Goal: Information Seeking & Learning: Check status

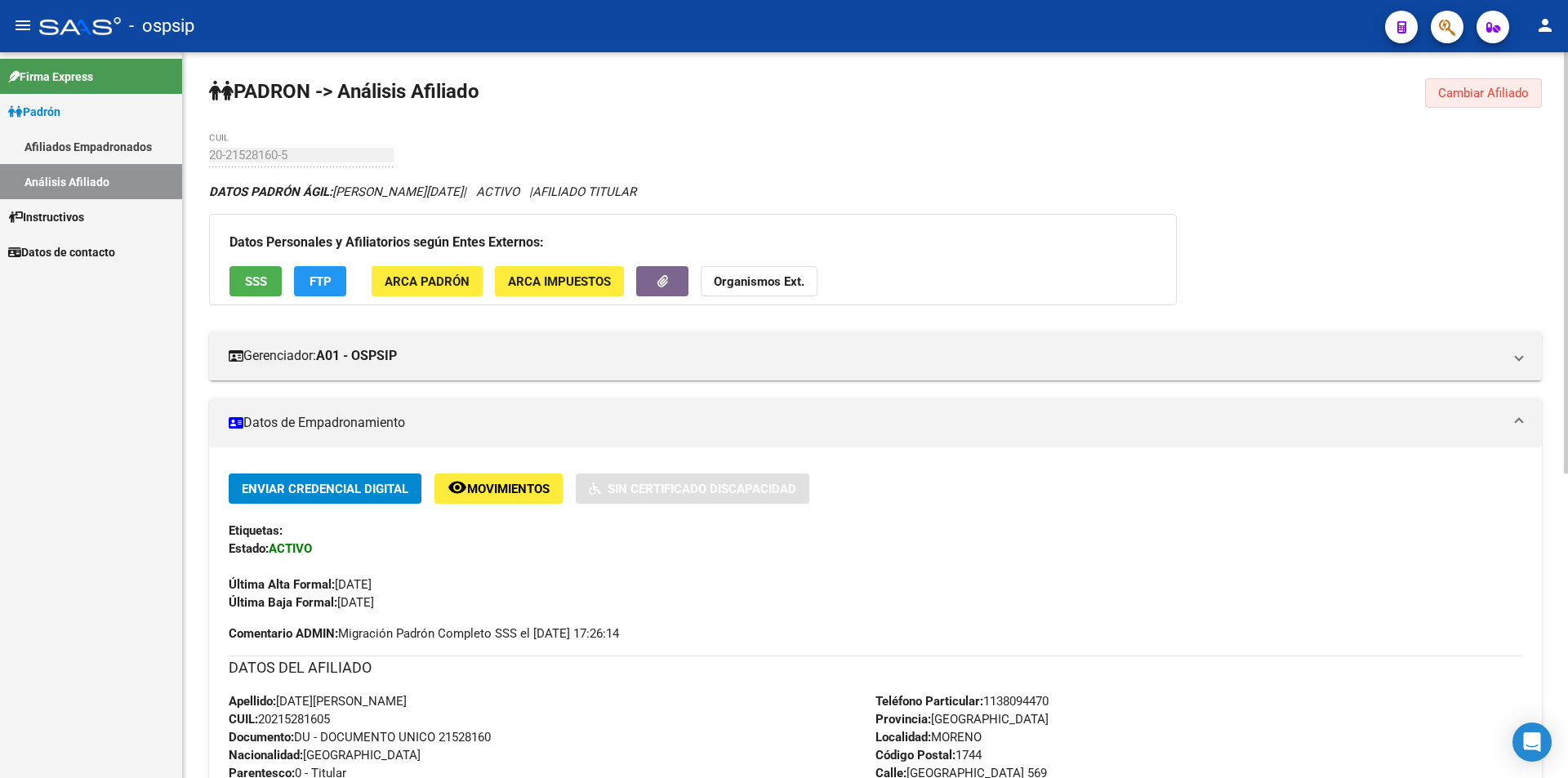
click at [1458, 81] on button "Cambiar Afiliado" at bounding box center [1483, 93] width 117 height 29
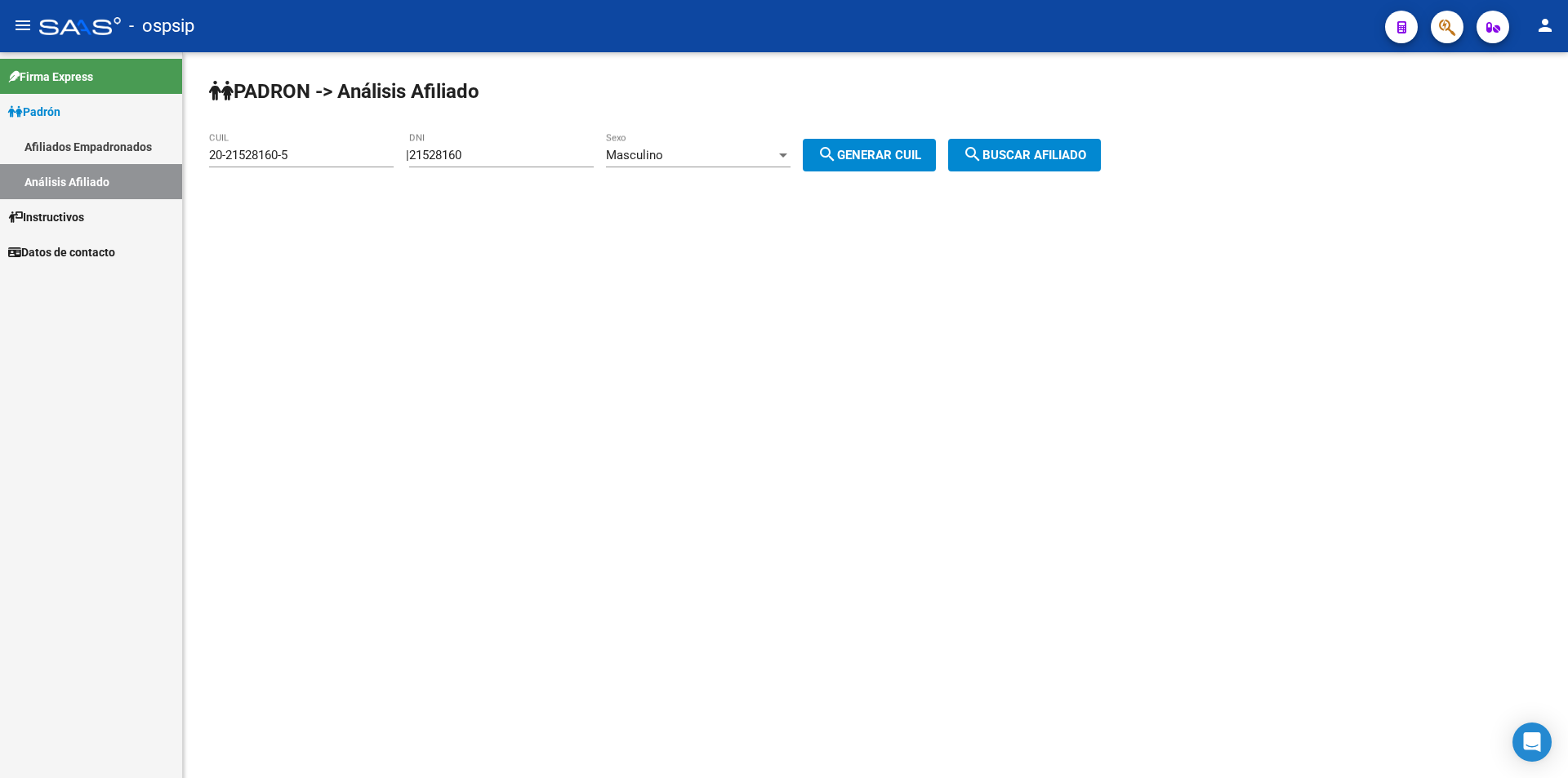
click at [486, 153] on input "21528160" at bounding box center [501, 155] width 185 height 15
paste input "number"
click at [537, 148] on input "DNI" at bounding box center [501, 155] width 185 height 15
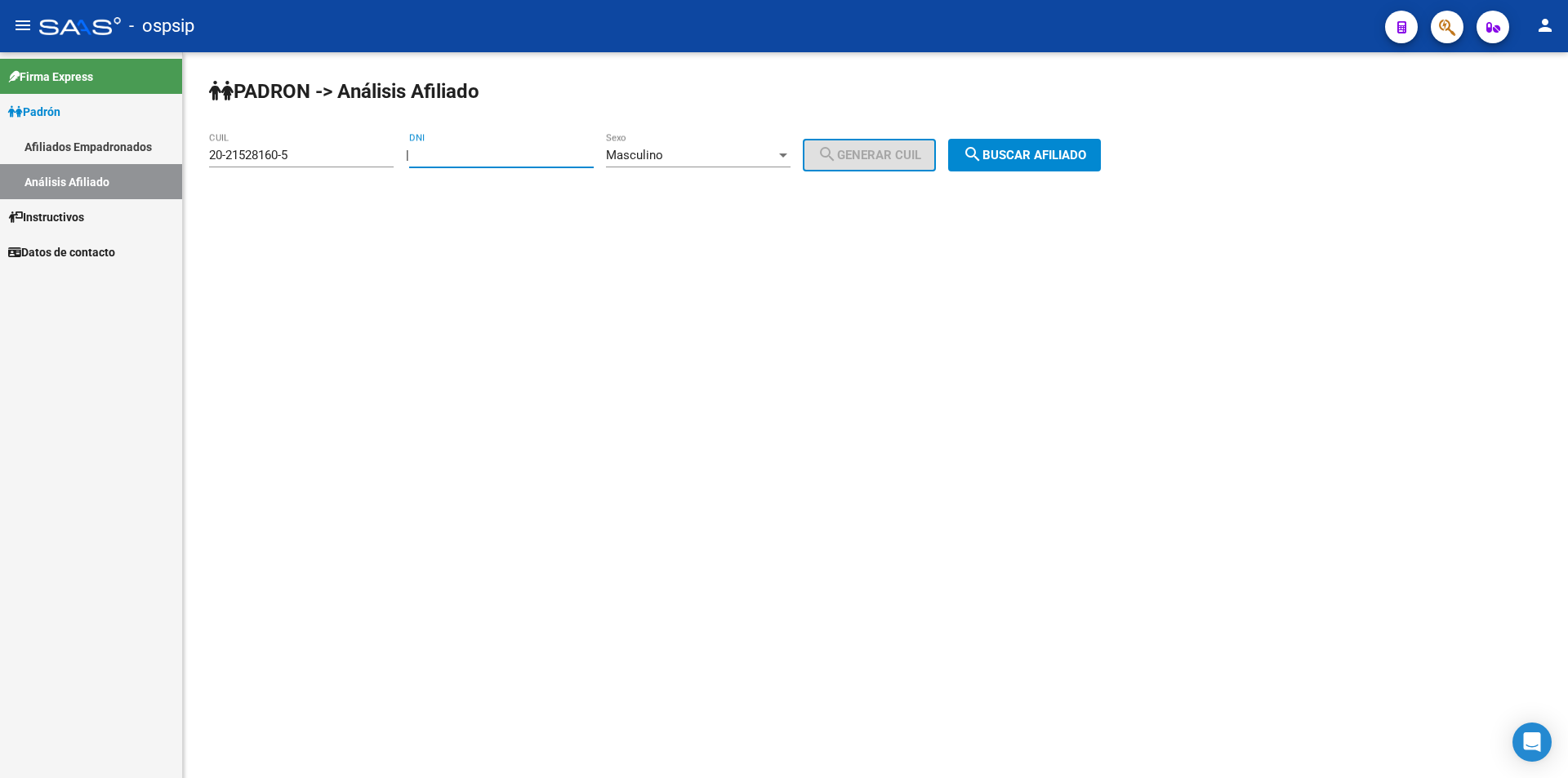
click at [537, 148] on input "DNI" at bounding box center [501, 155] width 185 height 15
paste input "42688304"
type input "42688304"
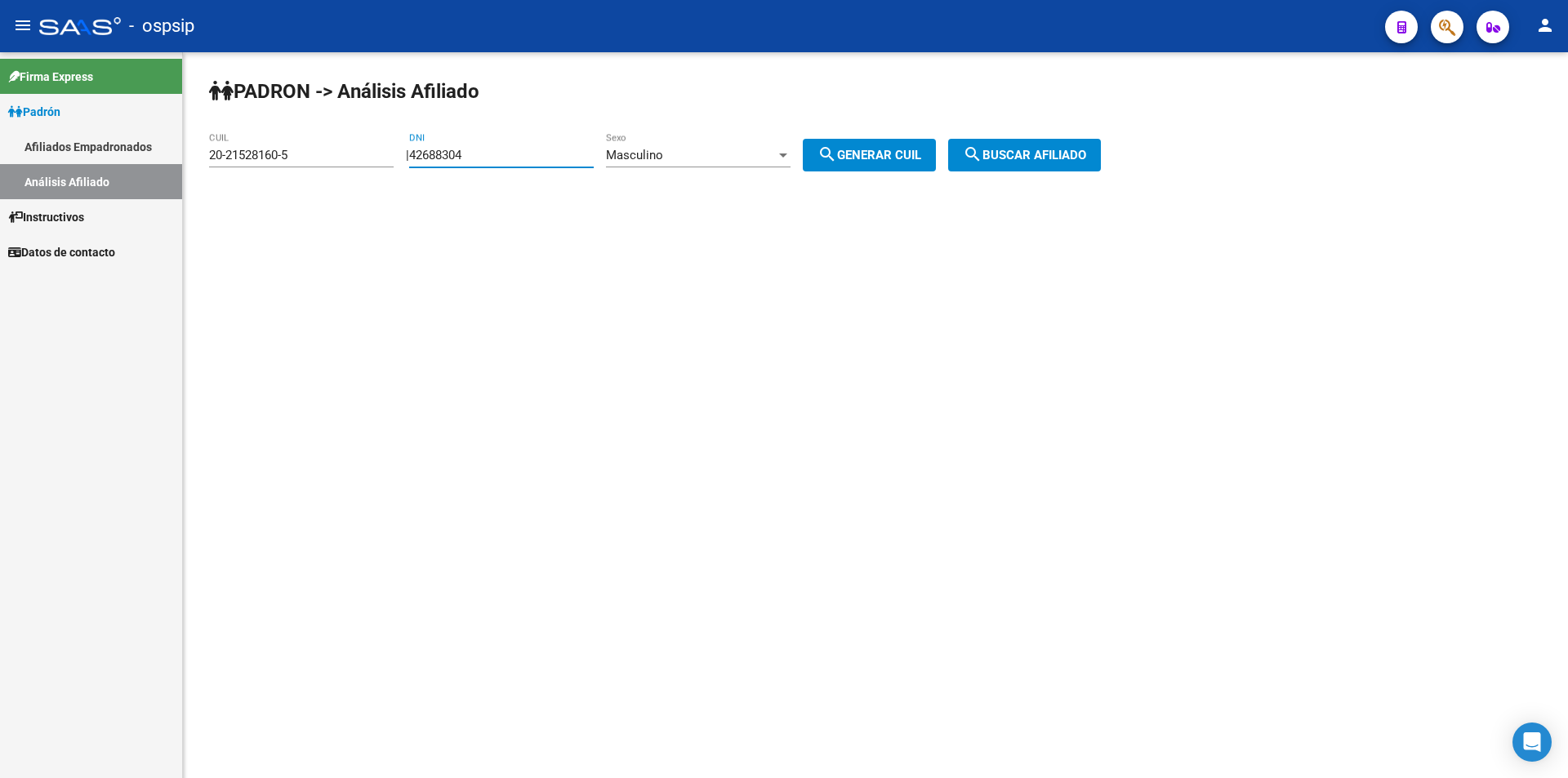
click at [920, 143] on button "search Generar CUIL" at bounding box center [869, 154] width 133 height 32
type input "20-42688304-0"
click at [1014, 149] on span "search Buscar afiliado" at bounding box center [1024, 155] width 124 height 15
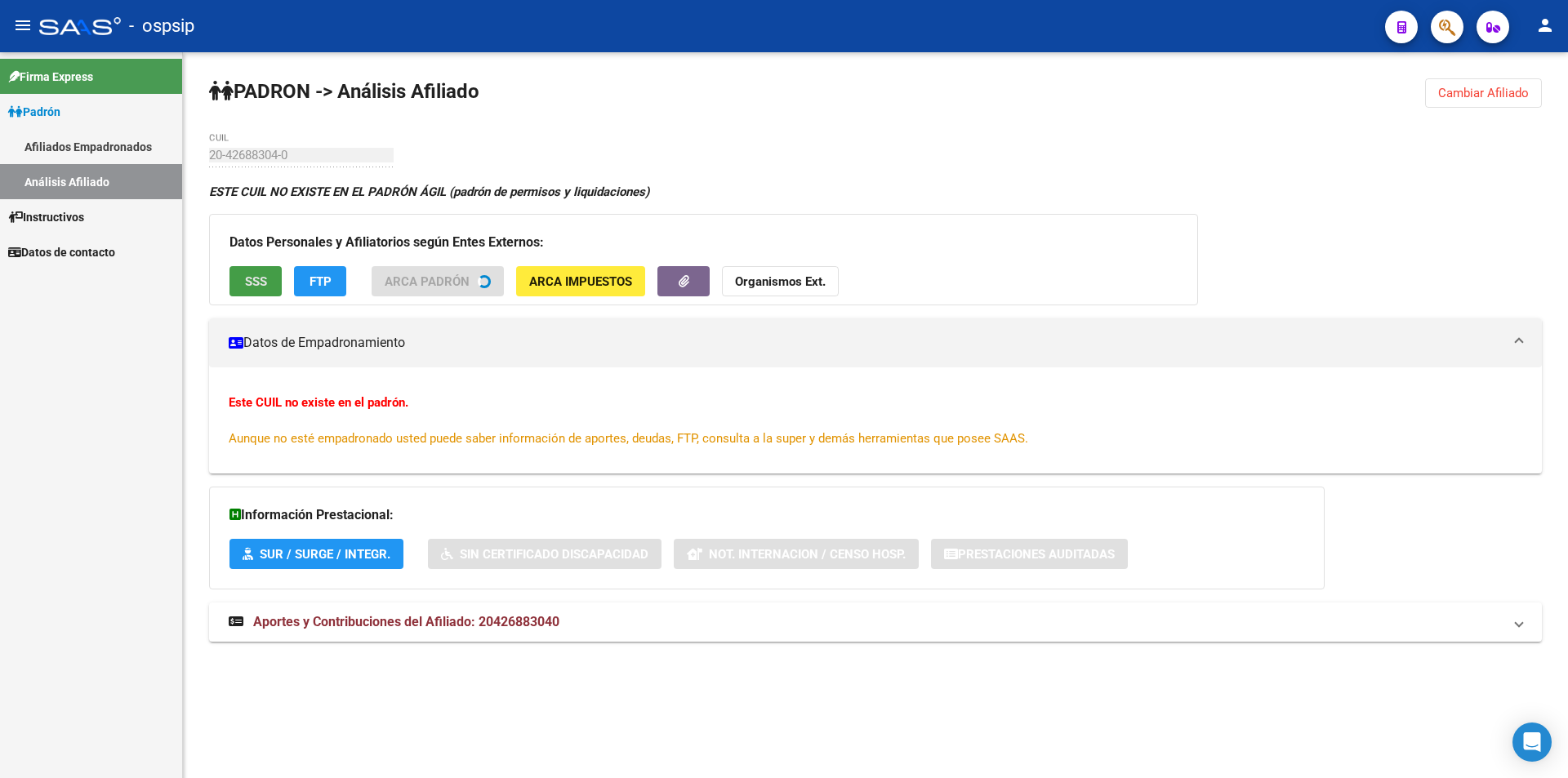
click at [251, 291] on button "SSS" at bounding box center [255, 281] width 52 height 30
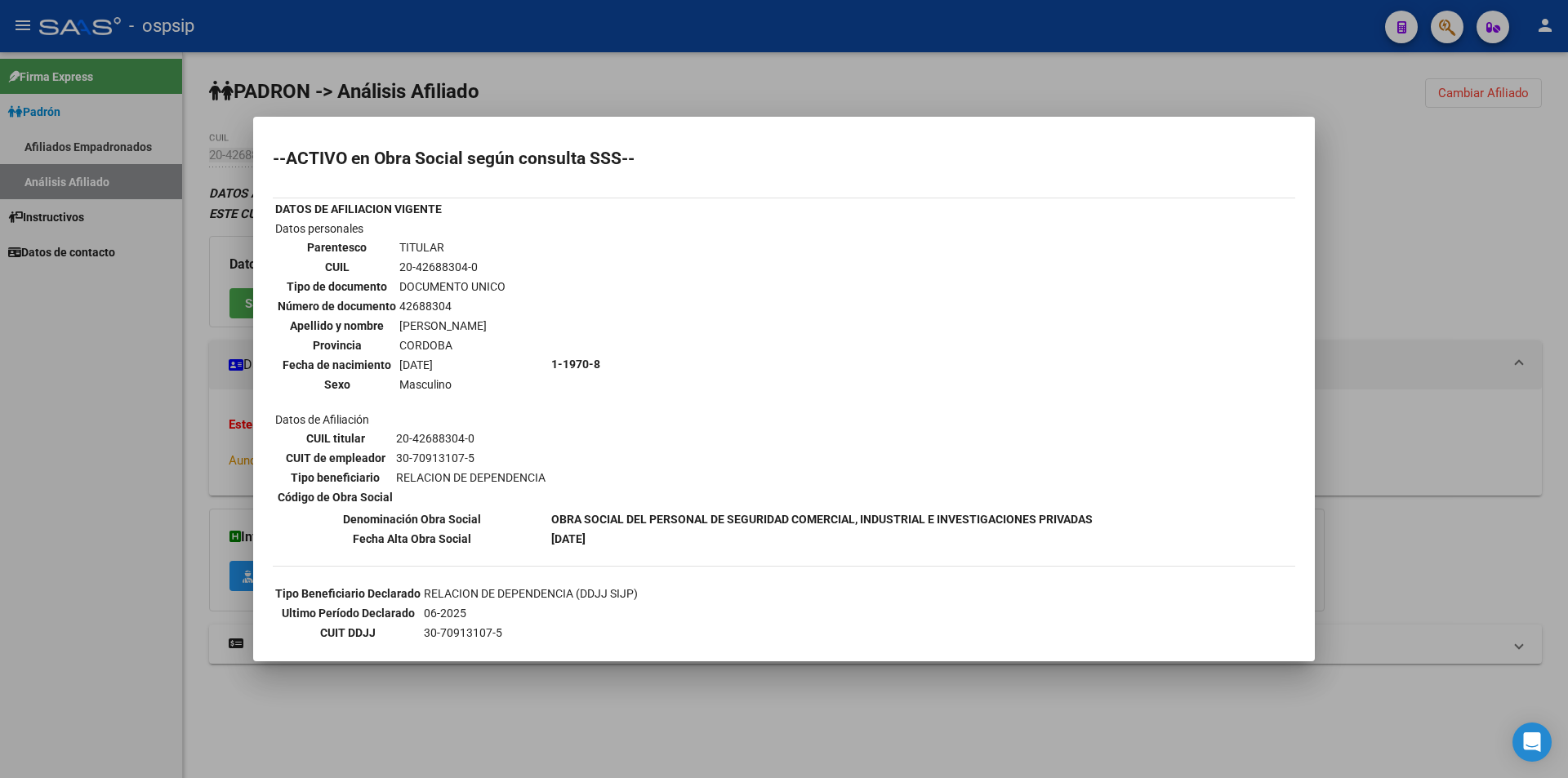
drag, startPoint x: 1270, startPoint y: 134, endPoint x: 1365, endPoint y: 129, distance: 95.1
click at [1270, 135] on mat-dialog-container "--ACTIVO en Obra Social según consulta SSS-- DATOS DE AFILIACION VIGENTE Datos …" at bounding box center [784, 389] width 1061 height 545
click at [1521, 84] on div at bounding box center [784, 389] width 1568 height 778
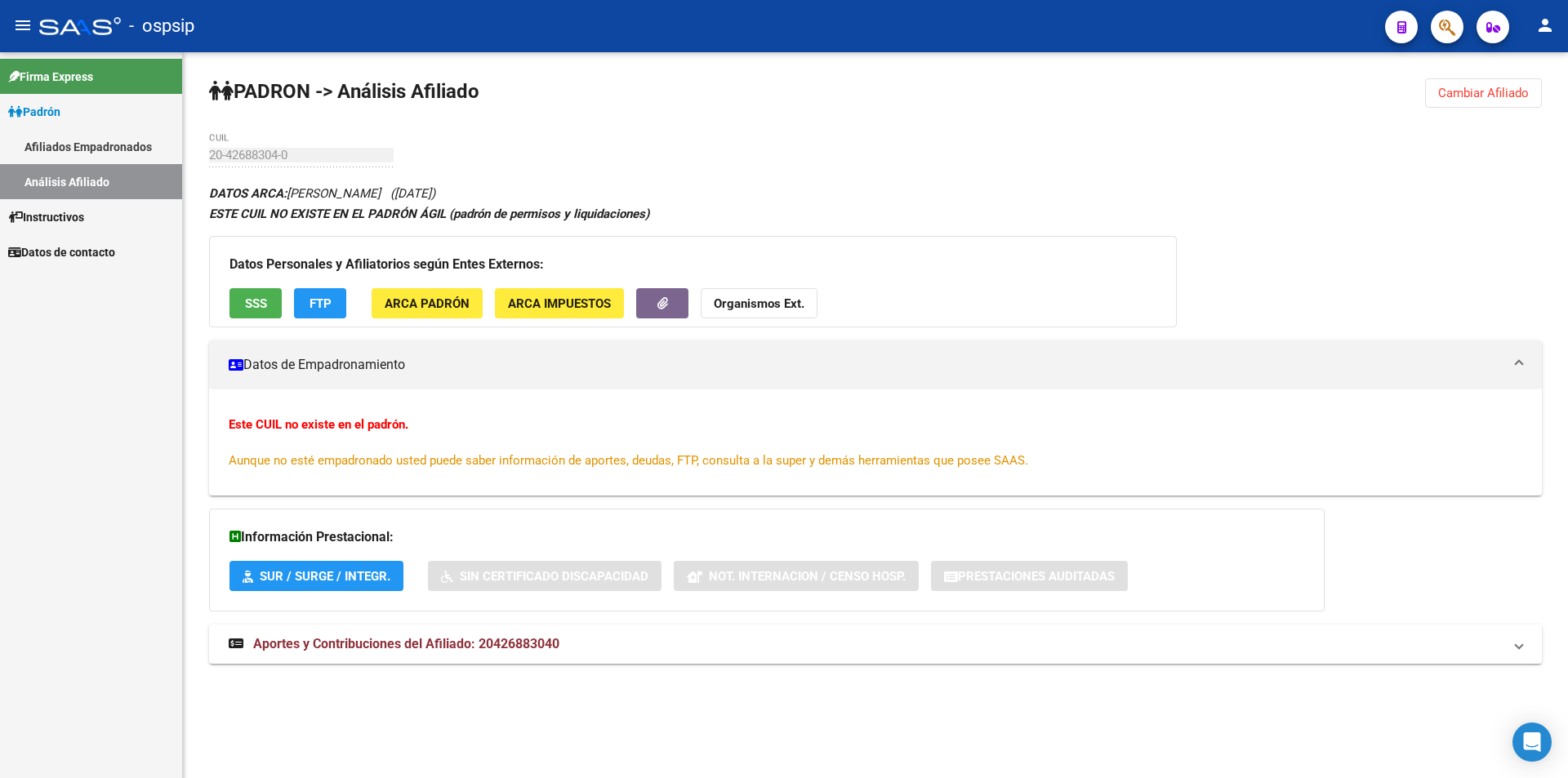
click at [1517, 85] on button "Cambiar Afiliado" at bounding box center [1483, 93] width 117 height 29
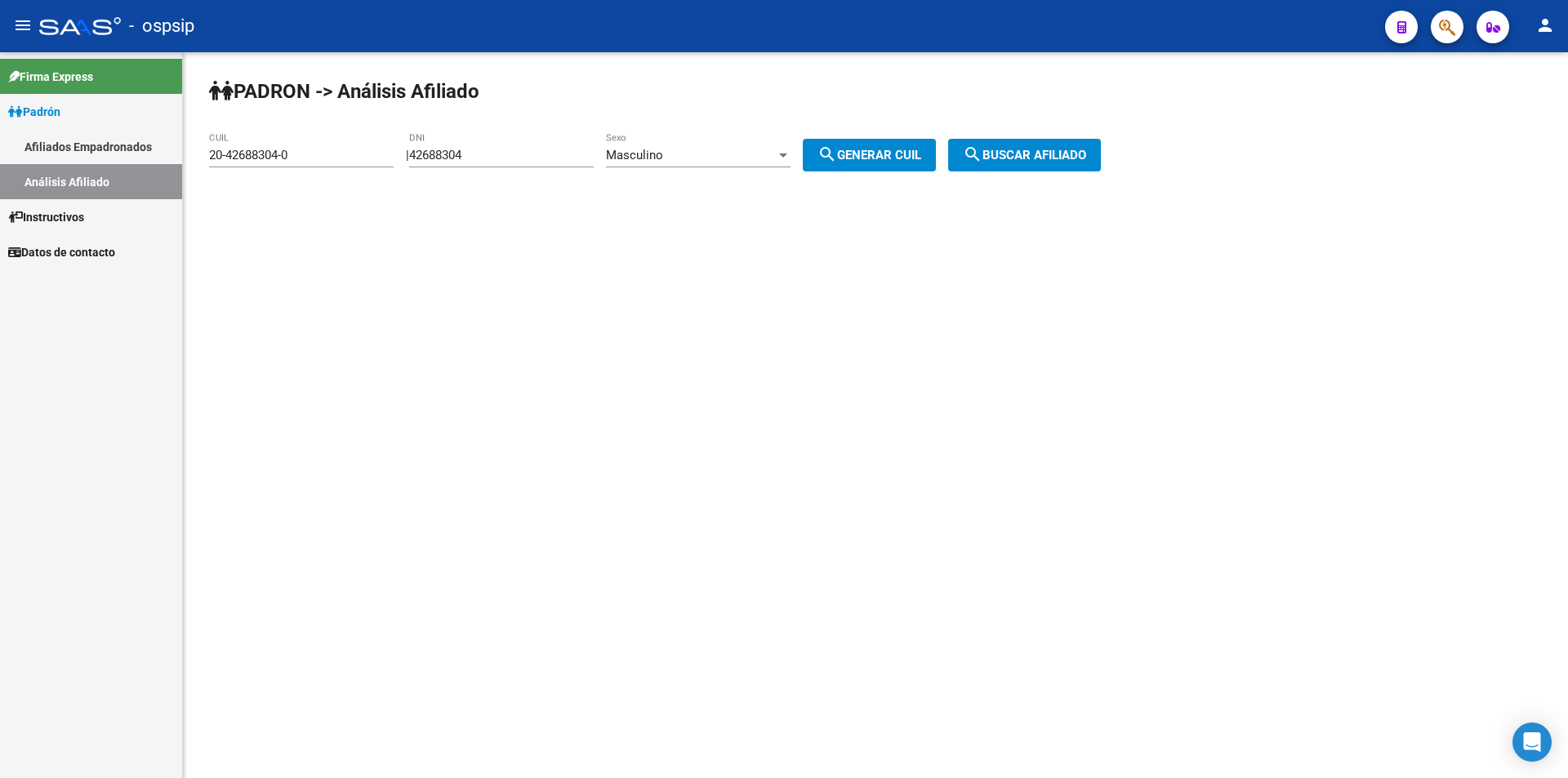
click at [540, 147] on div "42688304 DNI" at bounding box center [501, 150] width 185 height 35
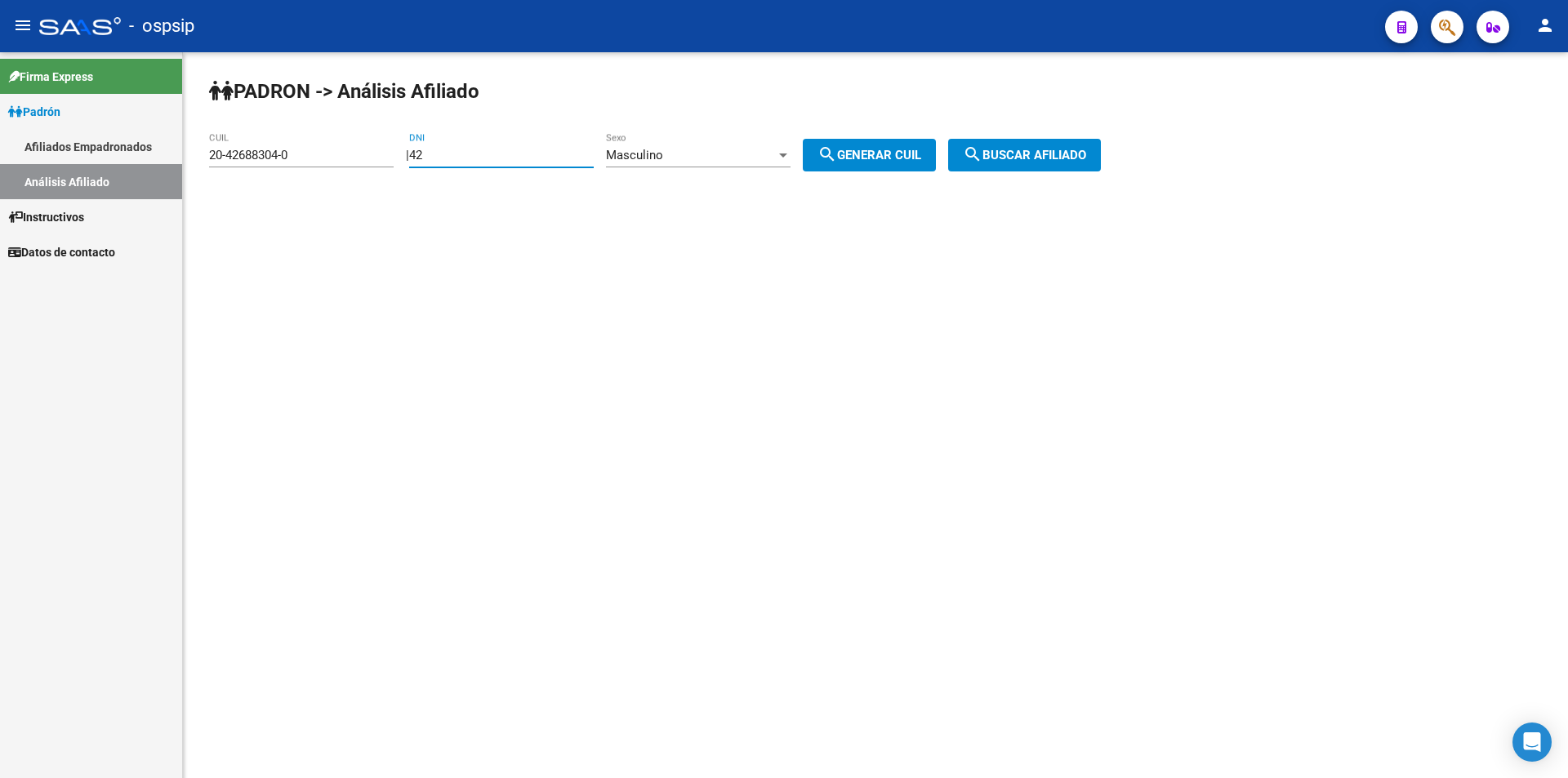
type input "4"
paste input "95283588"
type input "95283588"
click at [695, 149] on div "Masculino" at bounding box center [691, 155] width 170 height 15
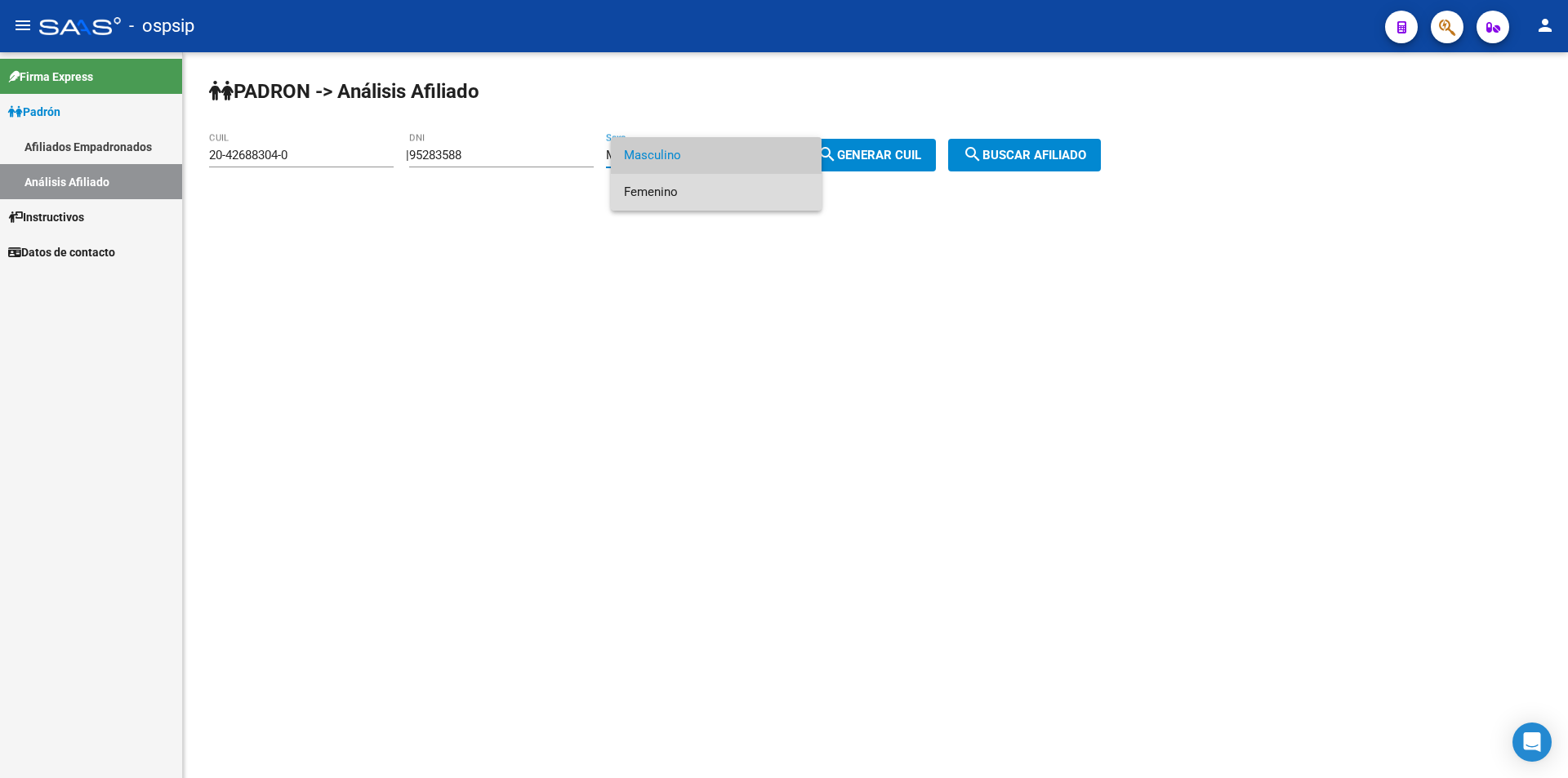
click at [724, 192] on span "Femenino" at bounding box center [716, 192] width 185 height 36
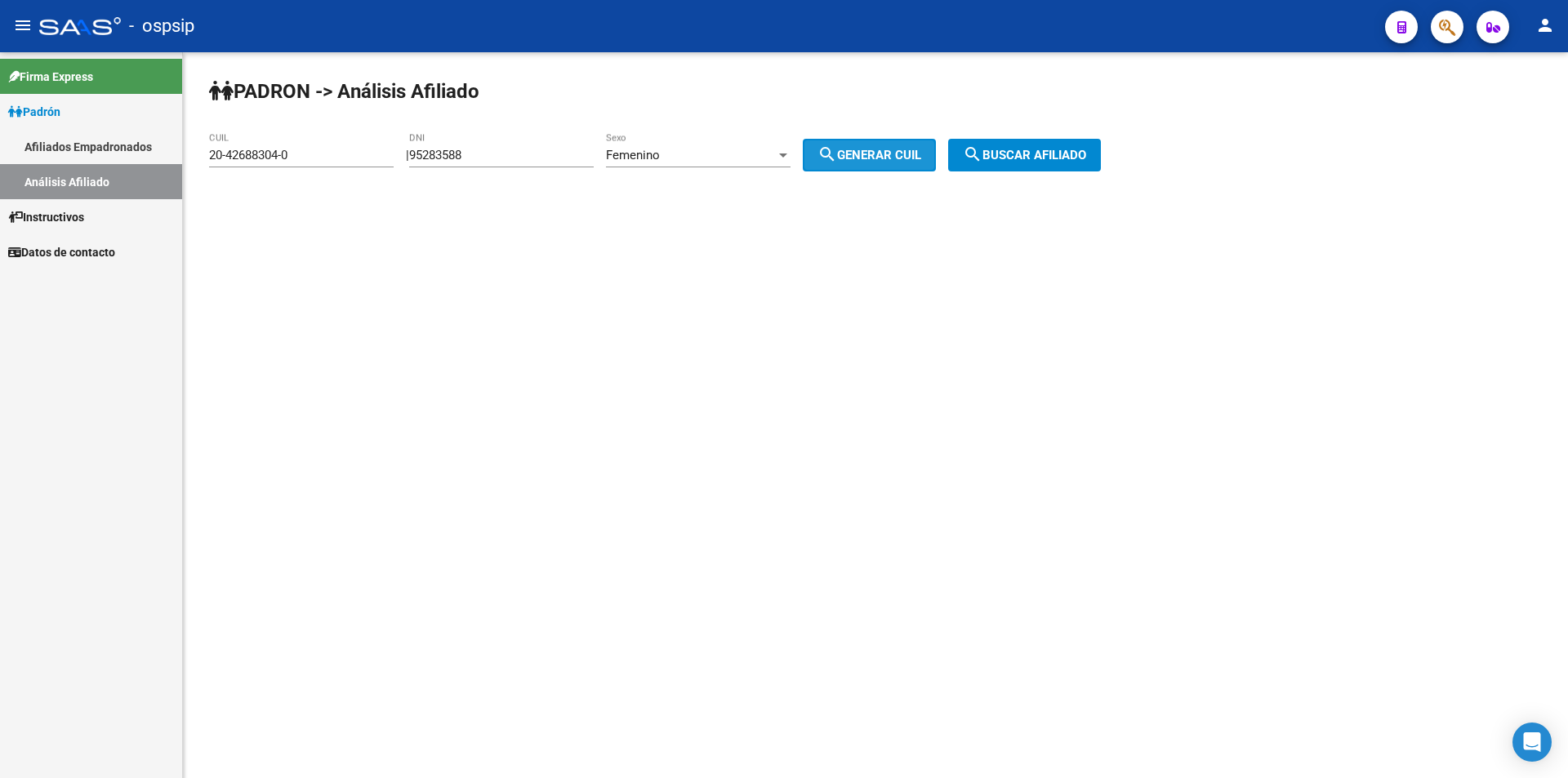
drag, startPoint x: 850, startPoint y: 148, endPoint x: 882, endPoint y: 143, distance: 32.4
click at [837, 148] on mat-icon "search" at bounding box center [828, 154] width 20 height 20
type input "27-95283588-8"
click at [1052, 142] on button "search Buscar afiliado" at bounding box center [1024, 154] width 153 height 32
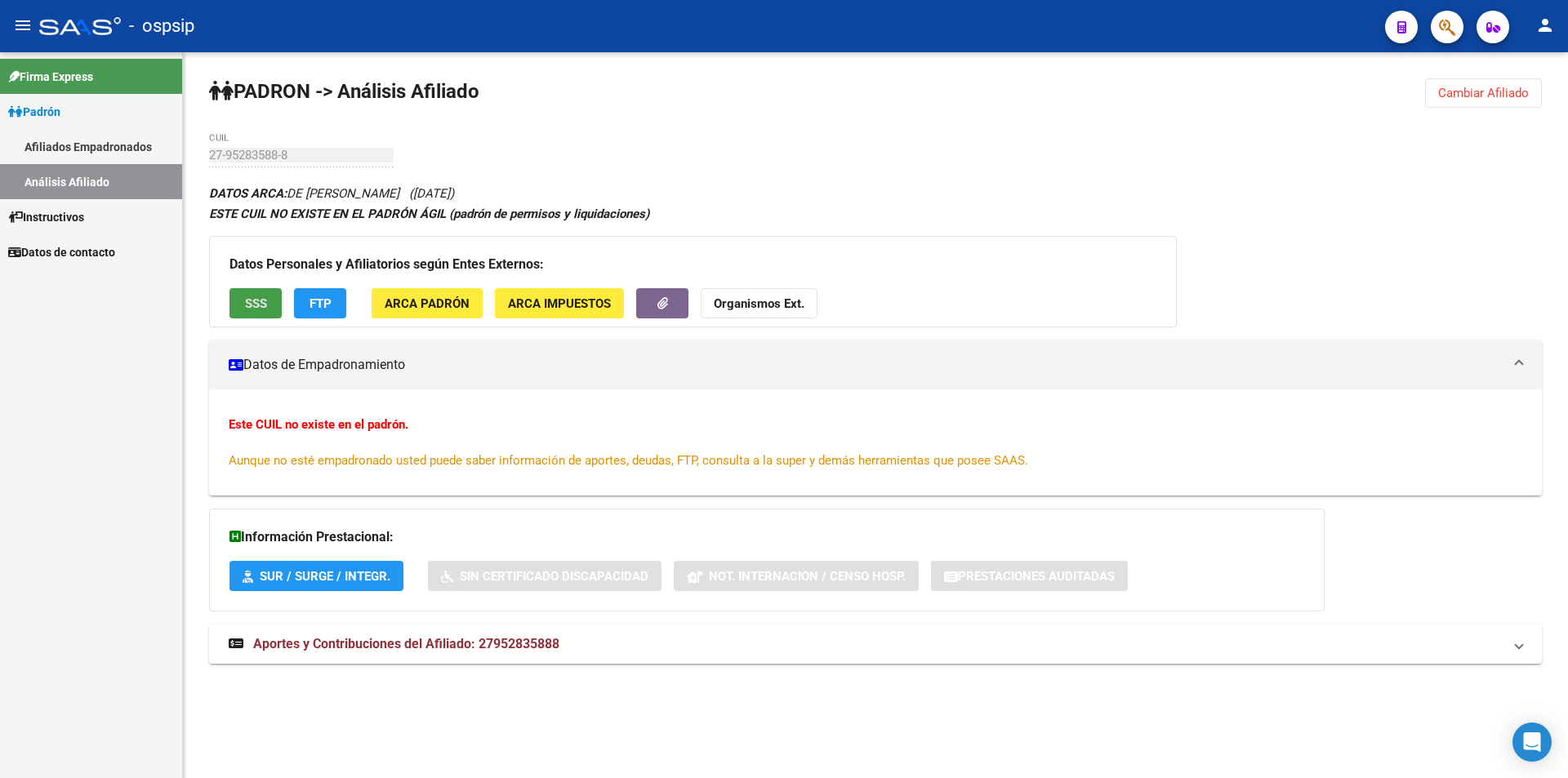
click at [254, 296] on span "SSS" at bounding box center [255, 304] width 22 height 15
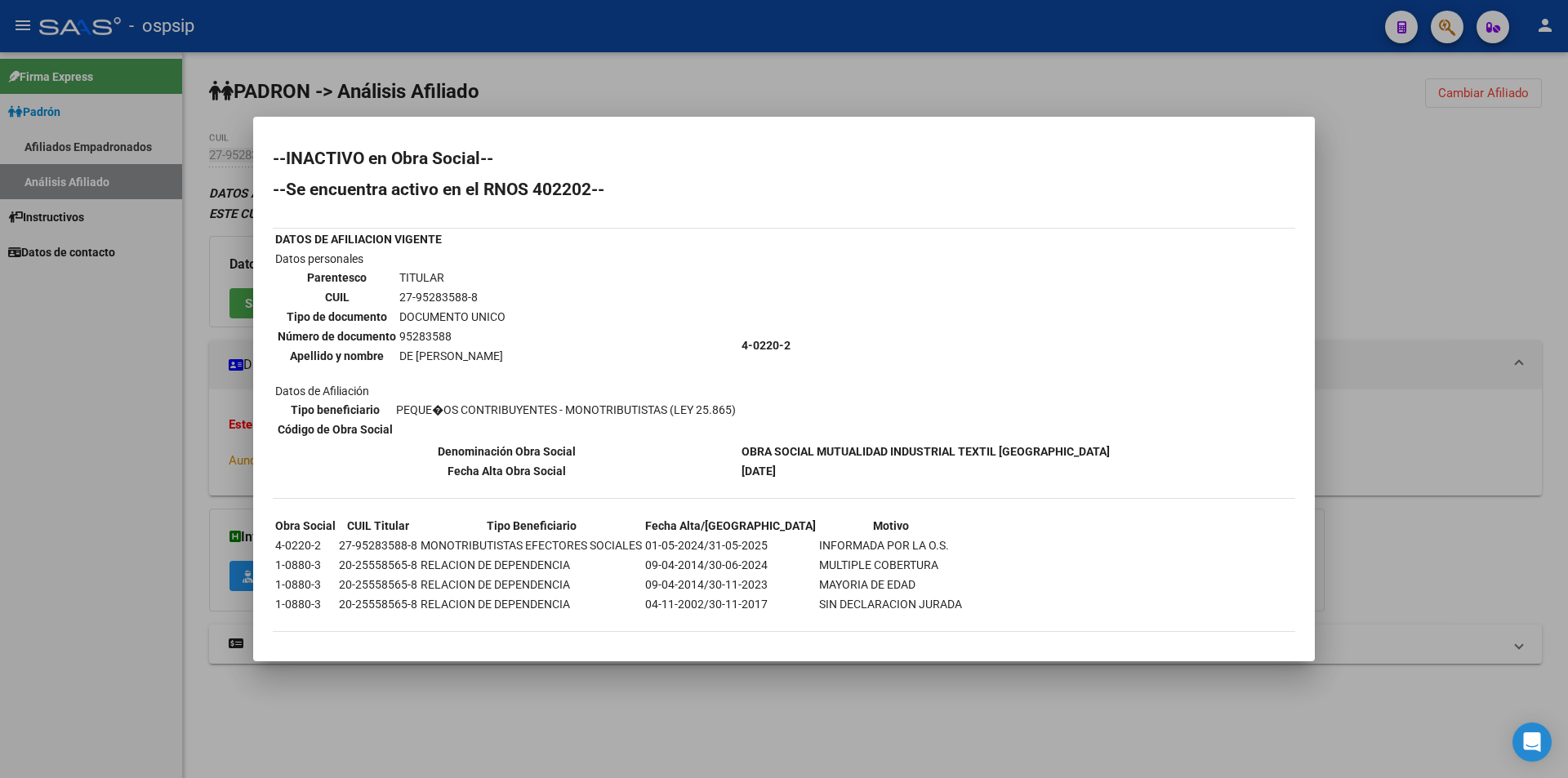
click at [876, 92] on div at bounding box center [784, 389] width 1568 height 778
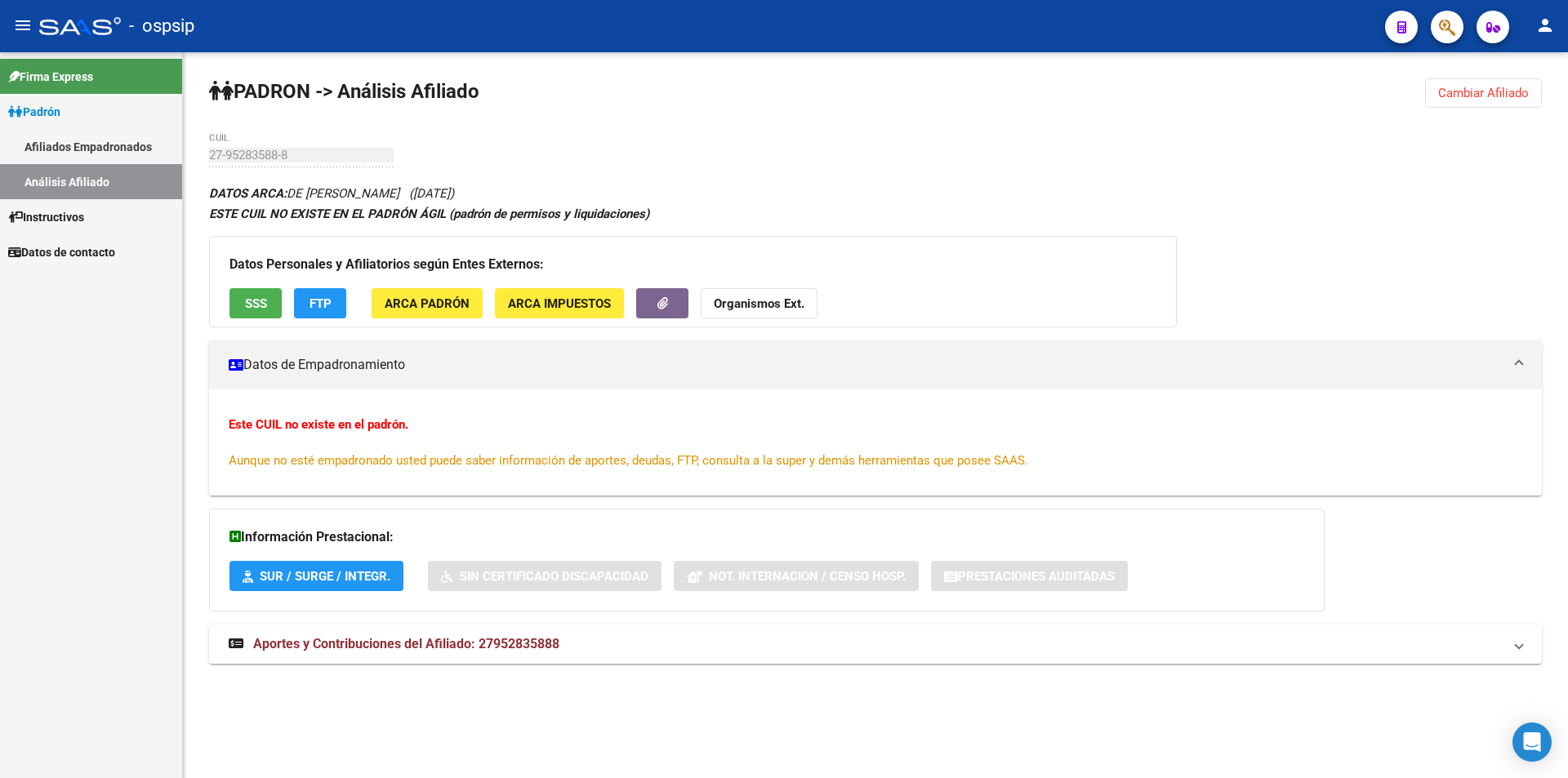
click at [249, 296] on span "SSS" at bounding box center [255, 304] width 22 height 15
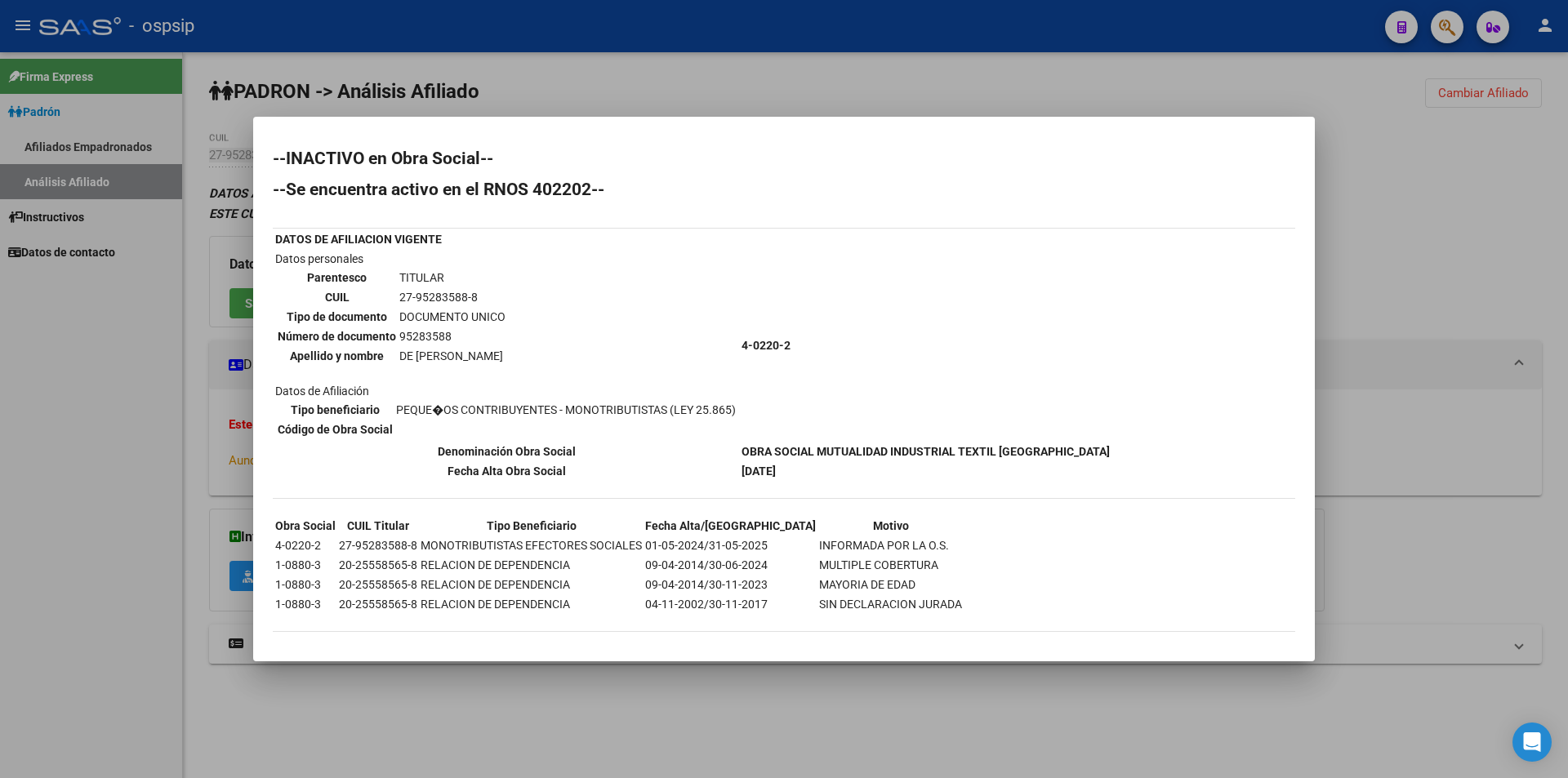
drag, startPoint x: 757, startPoint y: 57, endPoint x: 800, endPoint y: 58, distance: 43.0
click at [758, 56] on div at bounding box center [784, 389] width 1568 height 778
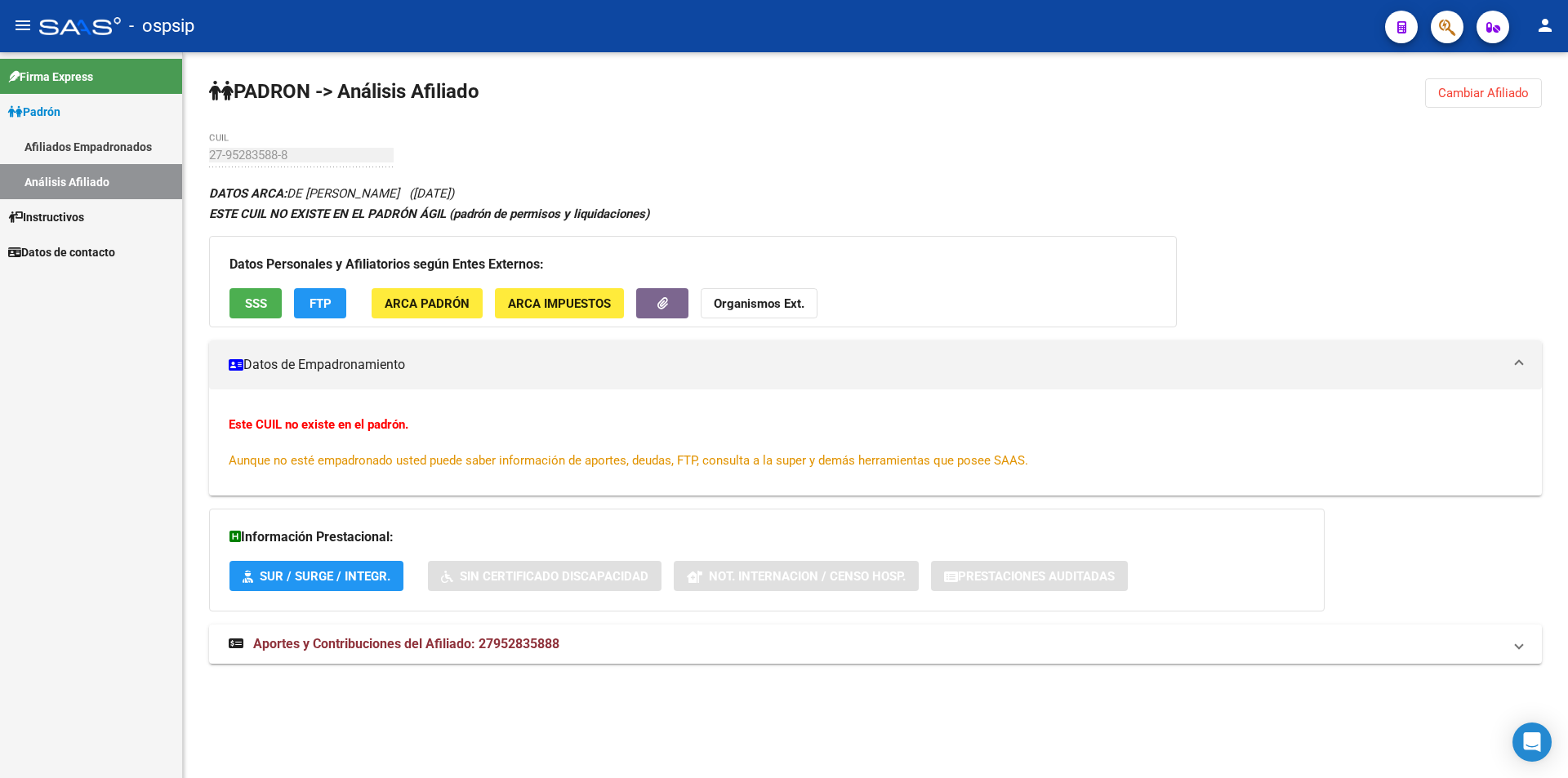
click at [1457, 99] on span "Cambiar Afiliado" at bounding box center [1483, 93] width 90 height 15
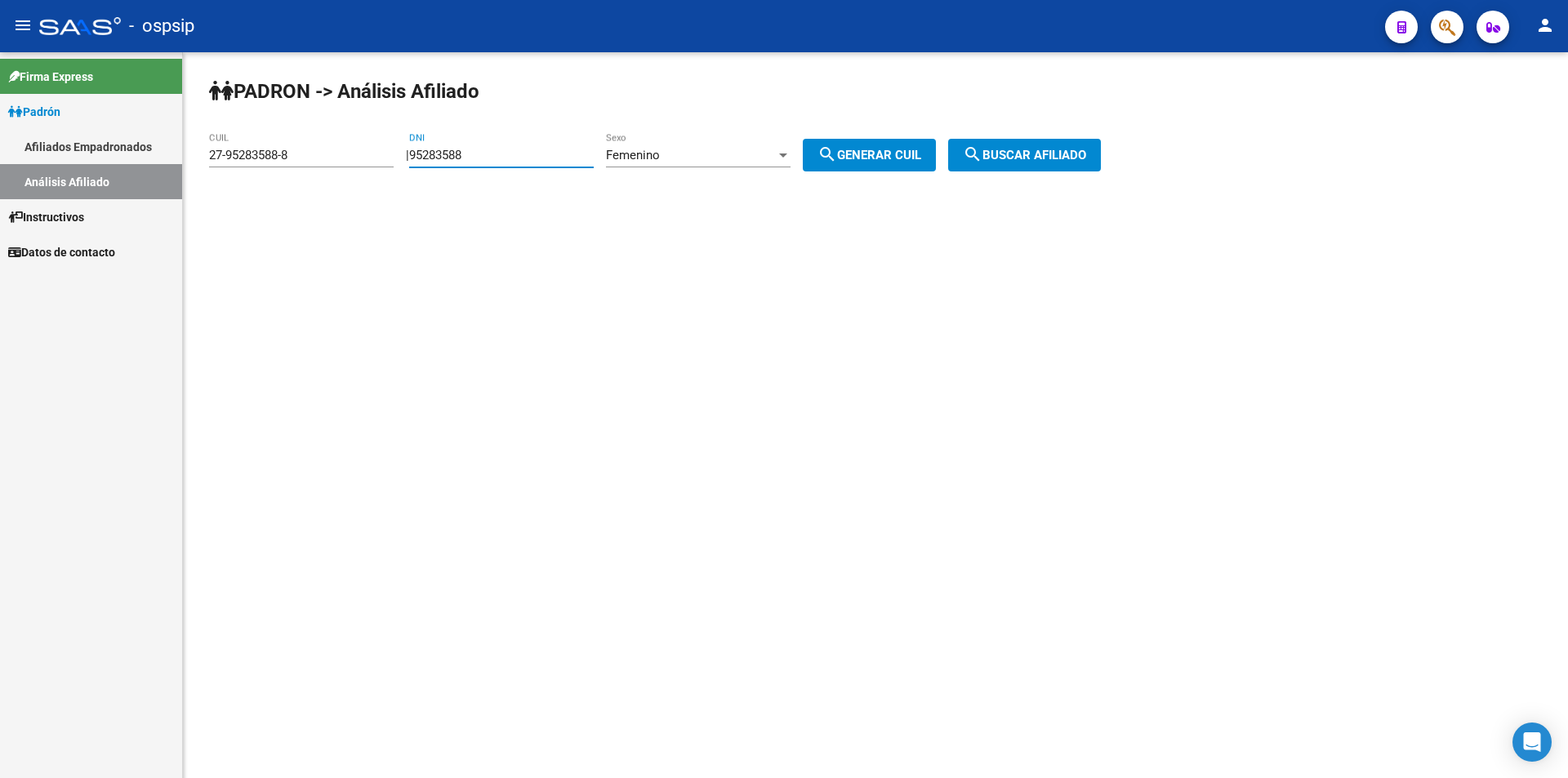
click at [532, 151] on input "95283588" at bounding box center [501, 155] width 185 height 15
paste input "44310300"
type input "44310300"
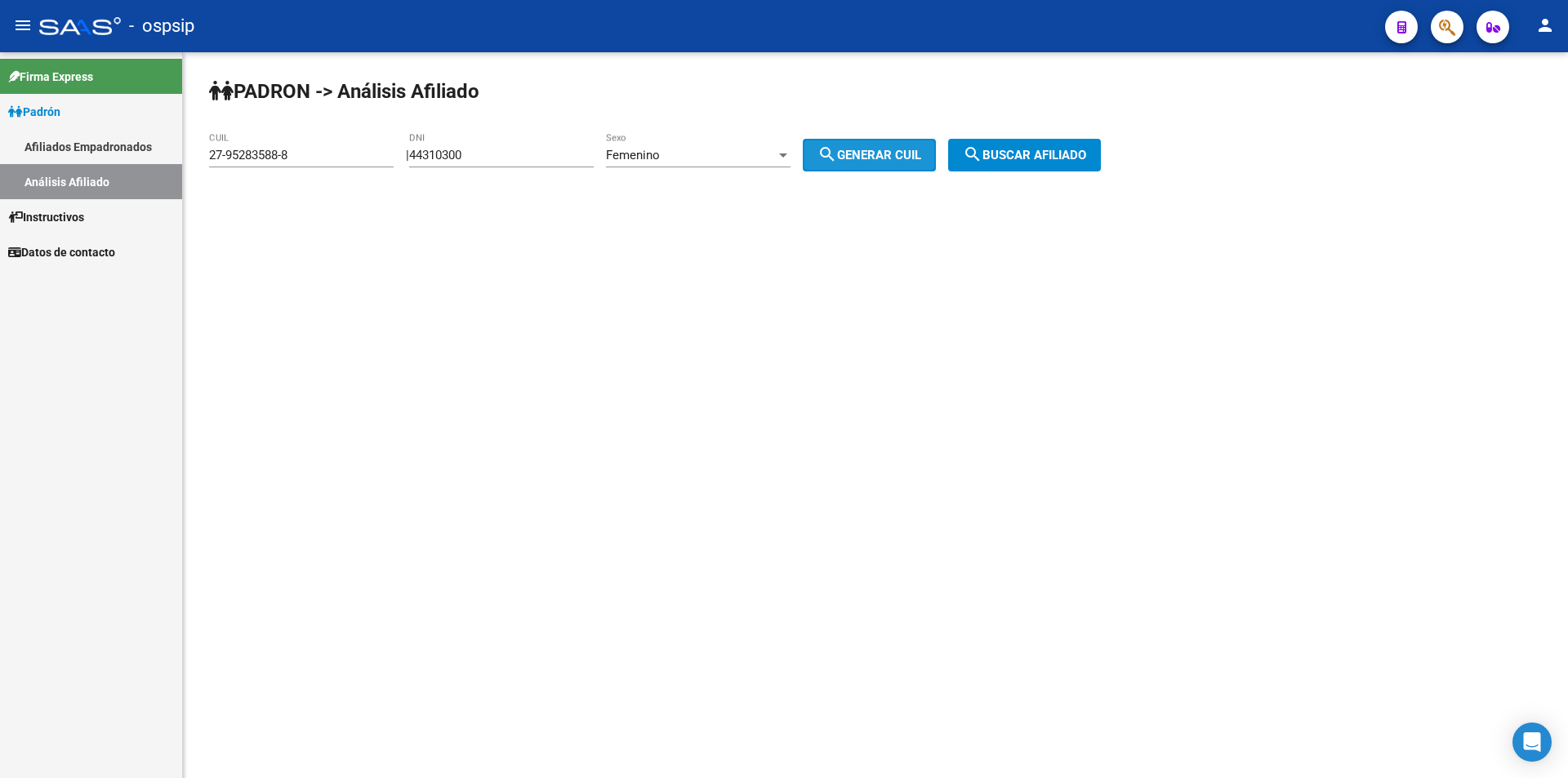
click at [905, 148] on span "search Generar CUIL" at bounding box center [869, 155] width 104 height 15
type input "27-44310300-2"
click at [1038, 153] on span "search Buscar afiliado" at bounding box center [1024, 155] width 124 height 15
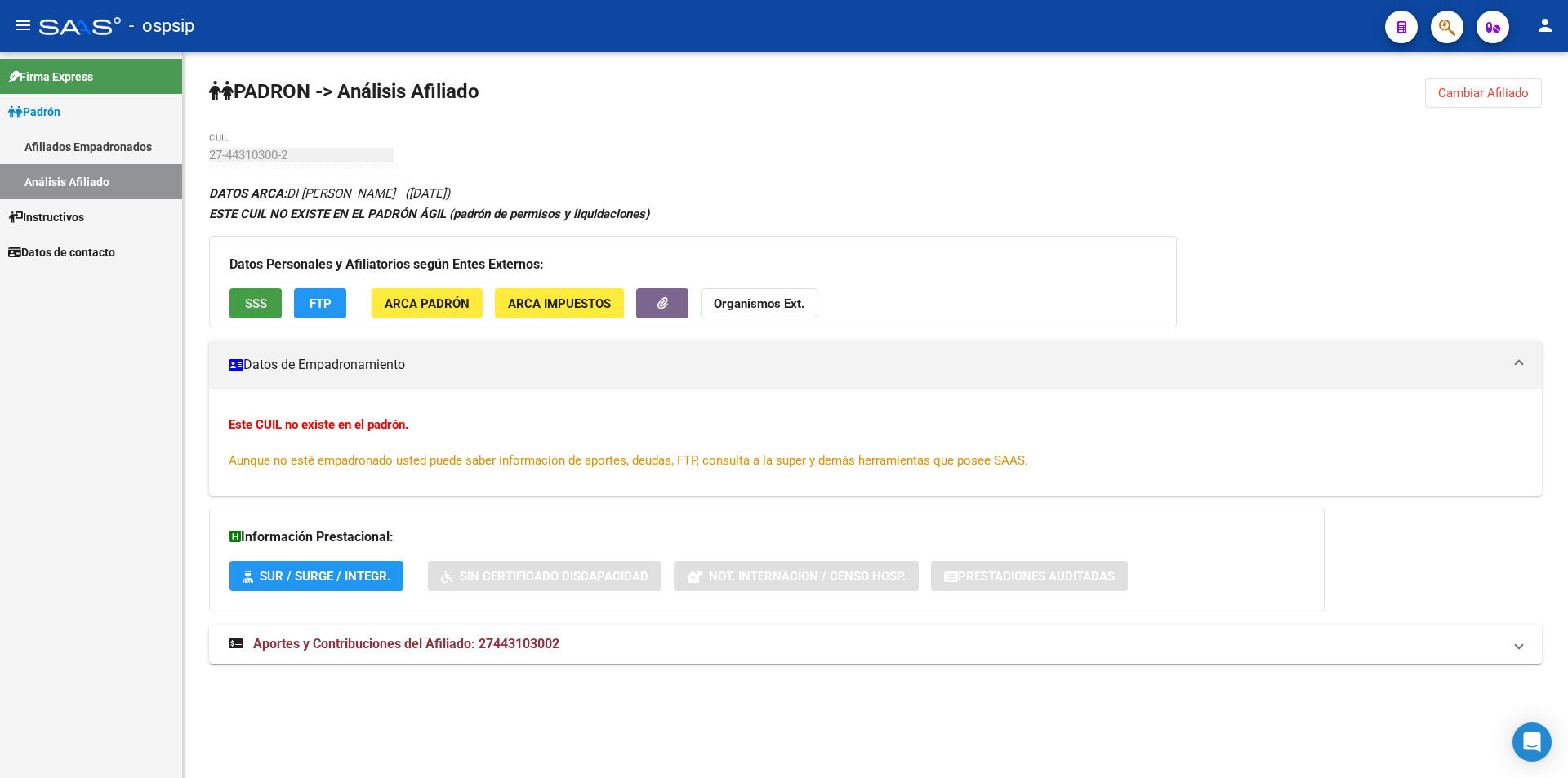
click at [258, 303] on span "SSS" at bounding box center [255, 304] width 22 height 15
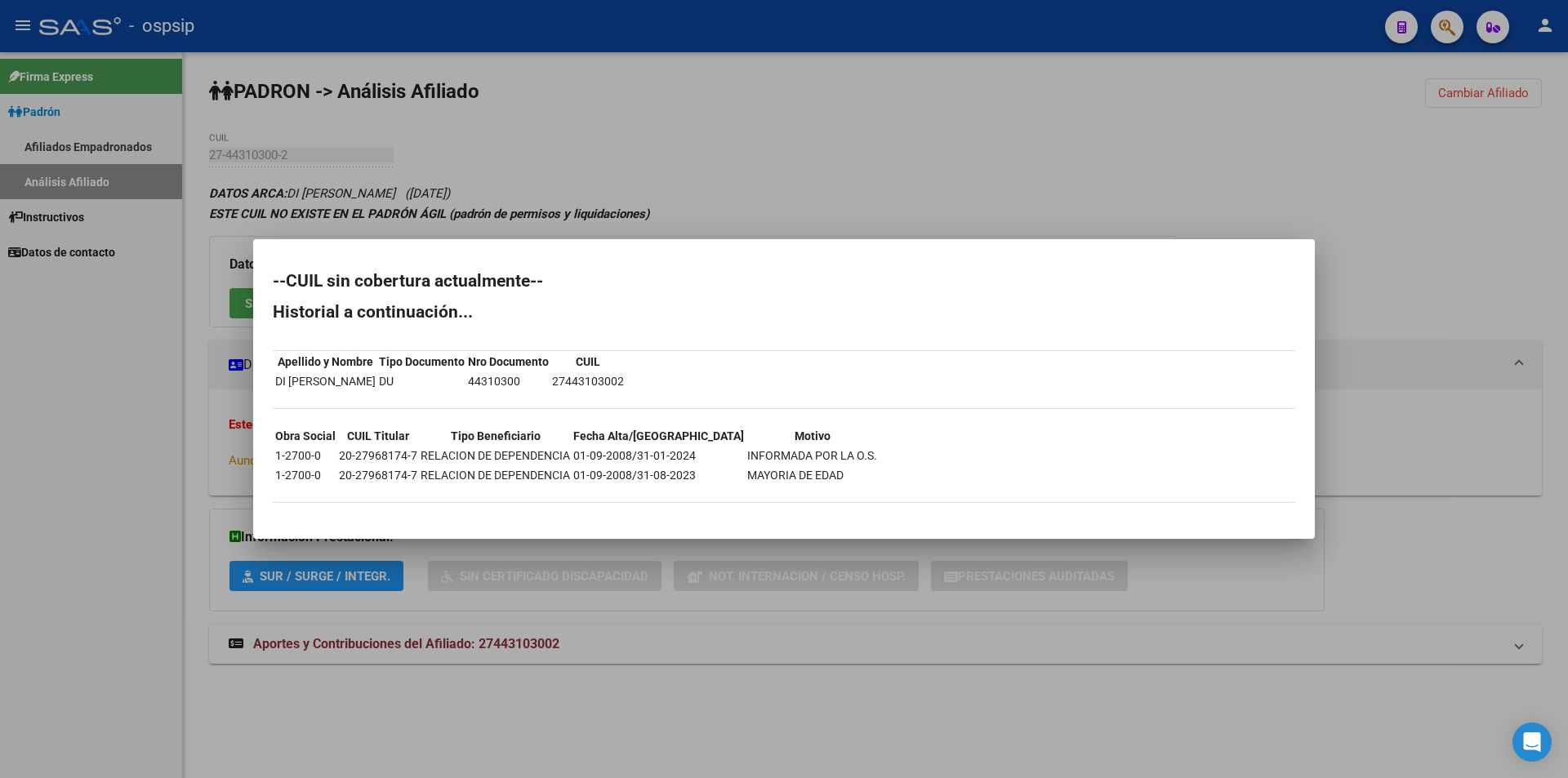
drag, startPoint x: 373, startPoint y: 382, endPoint x: 269, endPoint y: 385, distance: 104.0
click at [269, 385] on mat-dialog-content "--CUIL sin cobertura actualmente-- Historial a continuación... Apellido y Nombr…" at bounding box center [784, 389] width 1061 height 260
click at [446, 387] on td "DU" at bounding box center [421, 382] width 87 height 18
drag, startPoint x: 545, startPoint y: 380, endPoint x: 666, endPoint y: 383, distance: 121.0
click at [666, 383] on div "--CUIL sin cobertura actualmente-- Historial a continuación... Apellido y Nombr…" at bounding box center [784, 396] width 1022 height 246
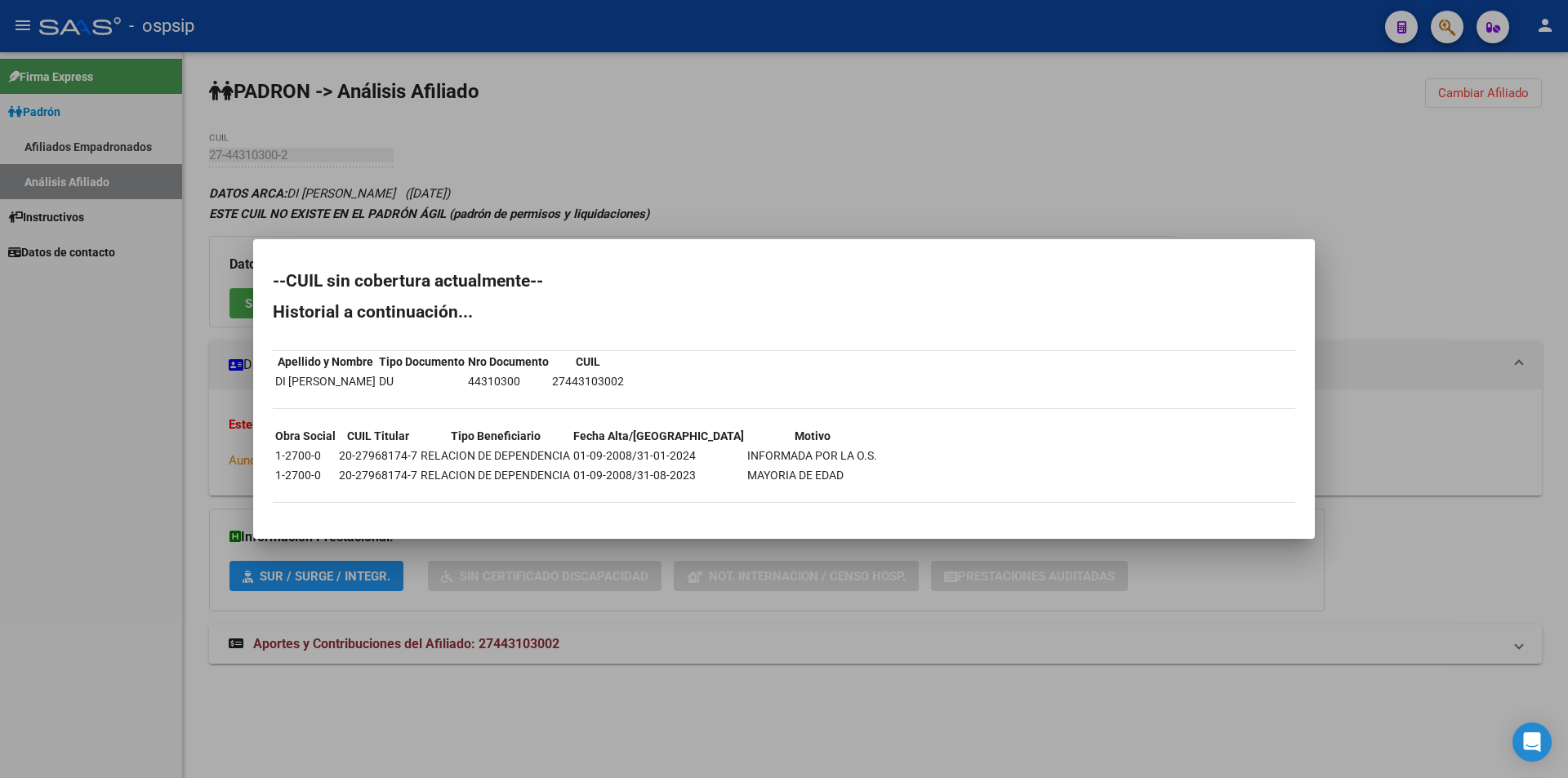
copy tbody "Apellido y Nombre Tipo Documento Nro Documento CUIL DI [PERSON_NAME] DU 44310300"
drag, startPoint x: 376, startPoint y: 378, endPoint x: 274, endPoint y: 386, distance: 102.3
click at [274, 386] on tr "DI [PERSON_NAME] DU 44310300 27443103002" at bounding box center [449, 382] width 350 height 18
copy td "DI [PERSON_NAME]"
click at [392, 101] on div at bounding box center [784, 389] width 1568 height 778
